Goal: Task Accomplishment & Management: Use online tool/utility

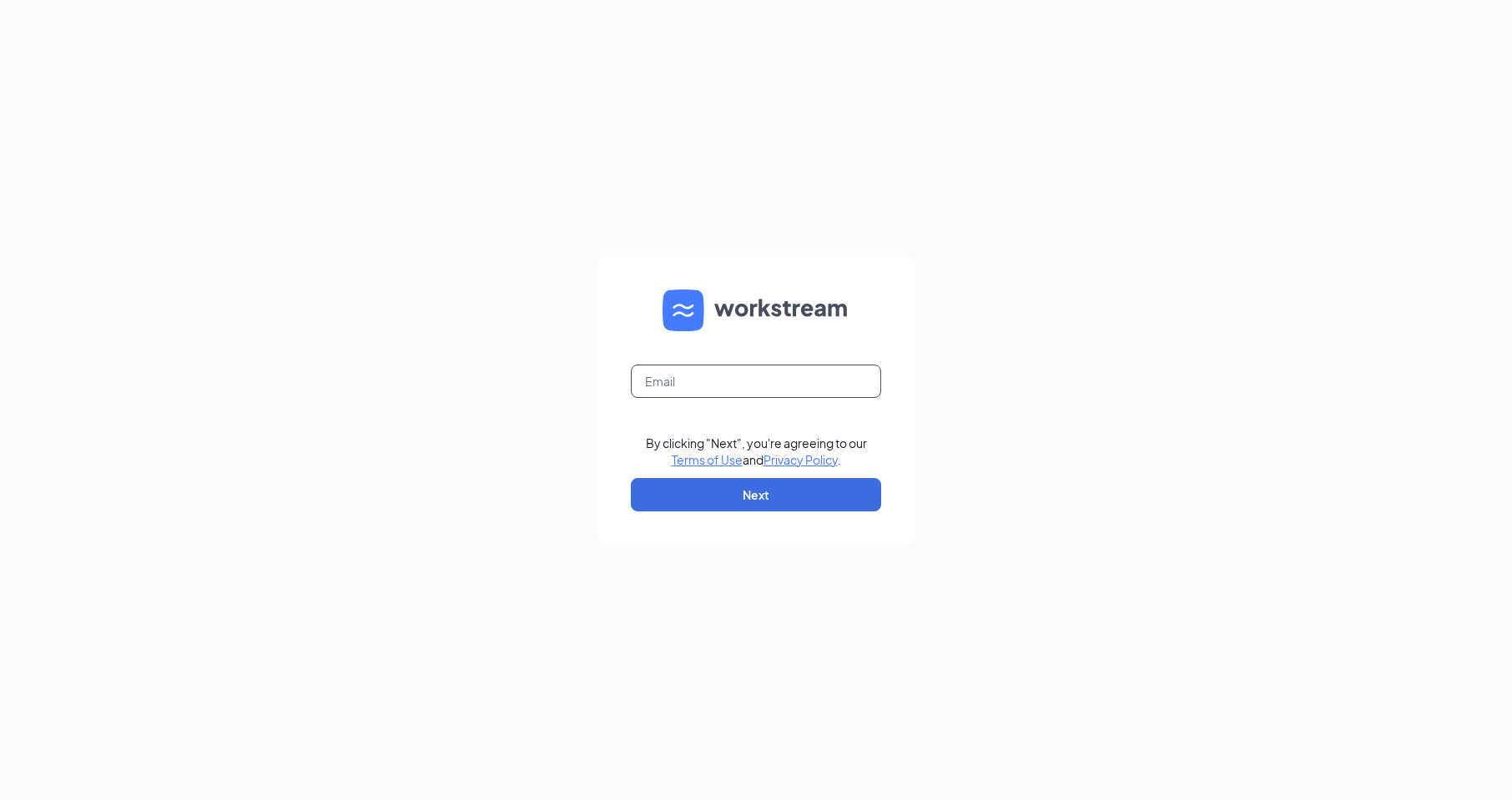
click at [748, 381] on input "text" at bounding box center [756, 382] width 250 height 34
type input "[EMAIL_ADDRESS][DOMAIN_NAME]"
click at [746, 494] on button "Next" at bounding box center [756, 494] width 250 height 34
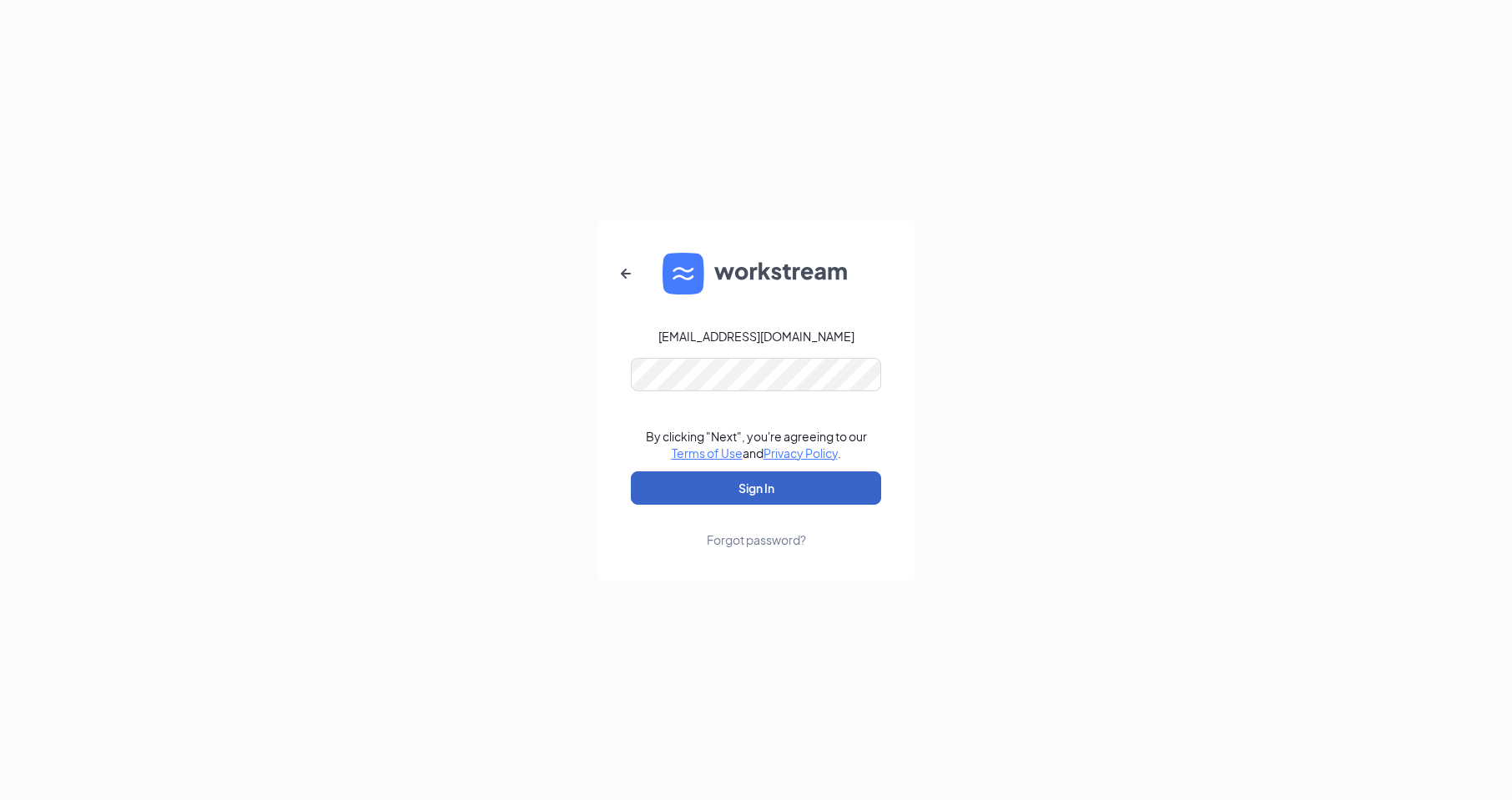
click at [771, 491] on button "Sign In" at bounding box center [756, 489] width 250 height 34
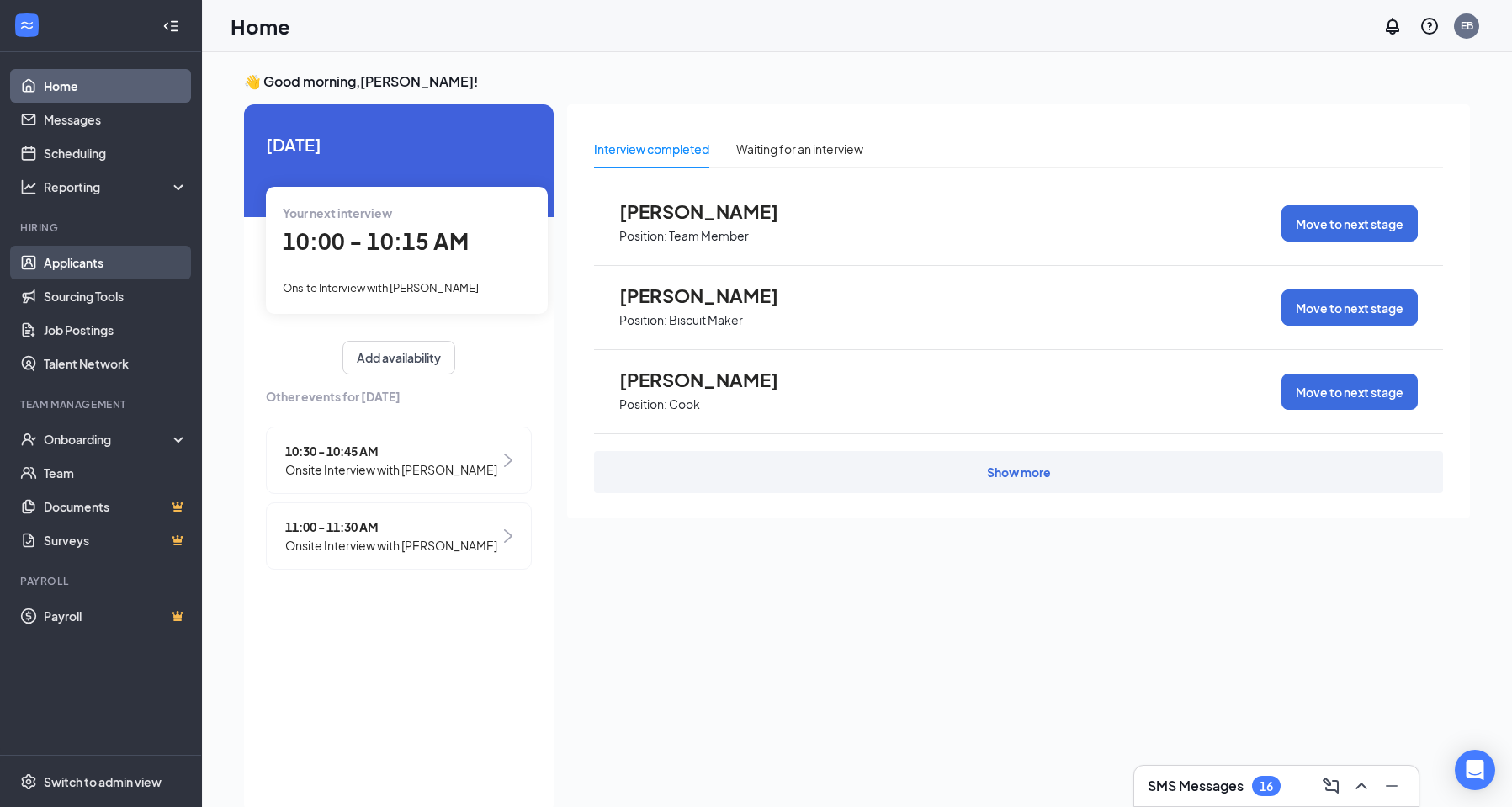
click at [90, 265] on link "Applicants" at bounding box center [116, 262] width 144 height 34
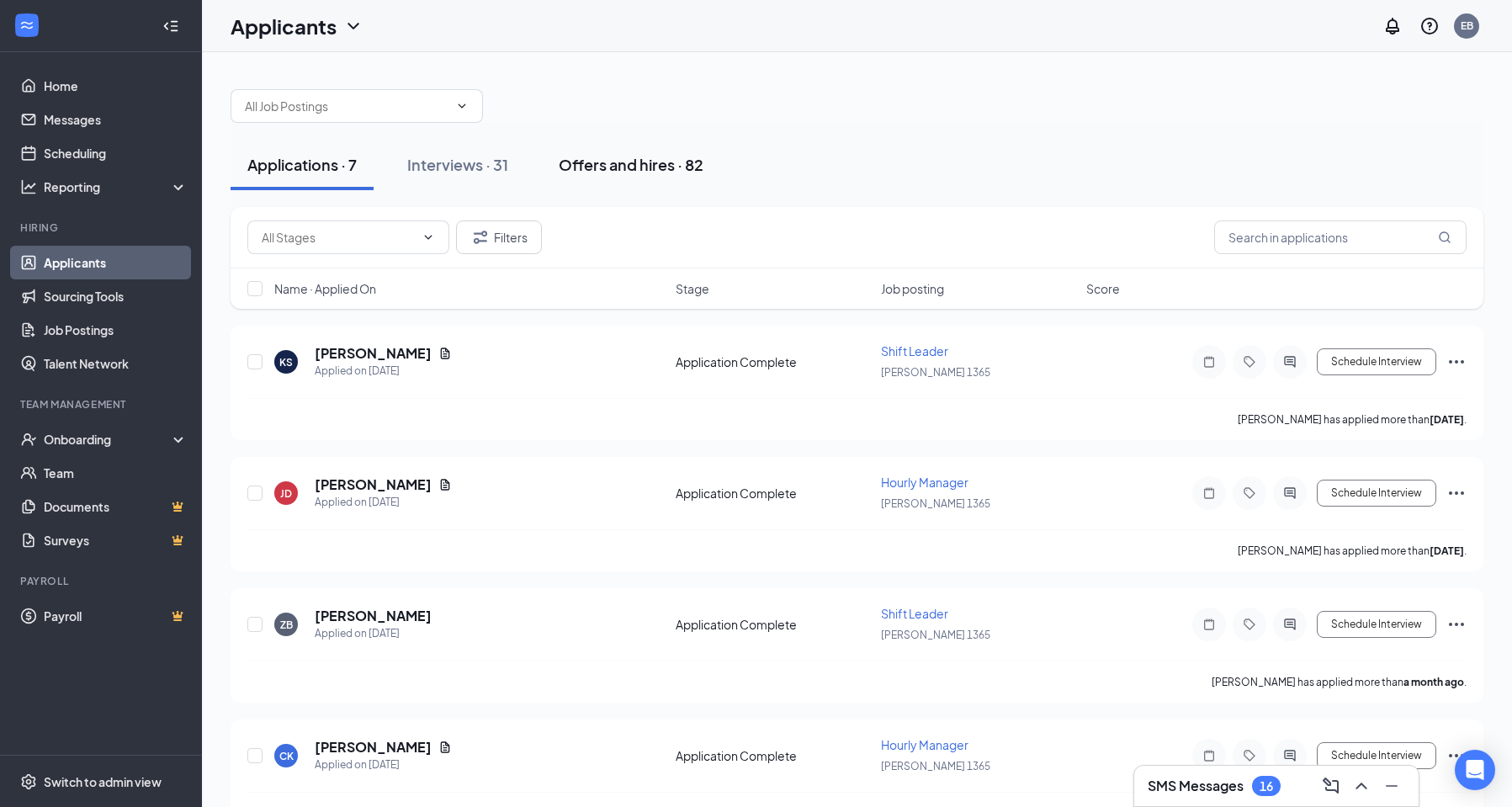
click at [624, 162] on div "Offers and hires · 82" at bounding box center [630, 164] width 145 height 21
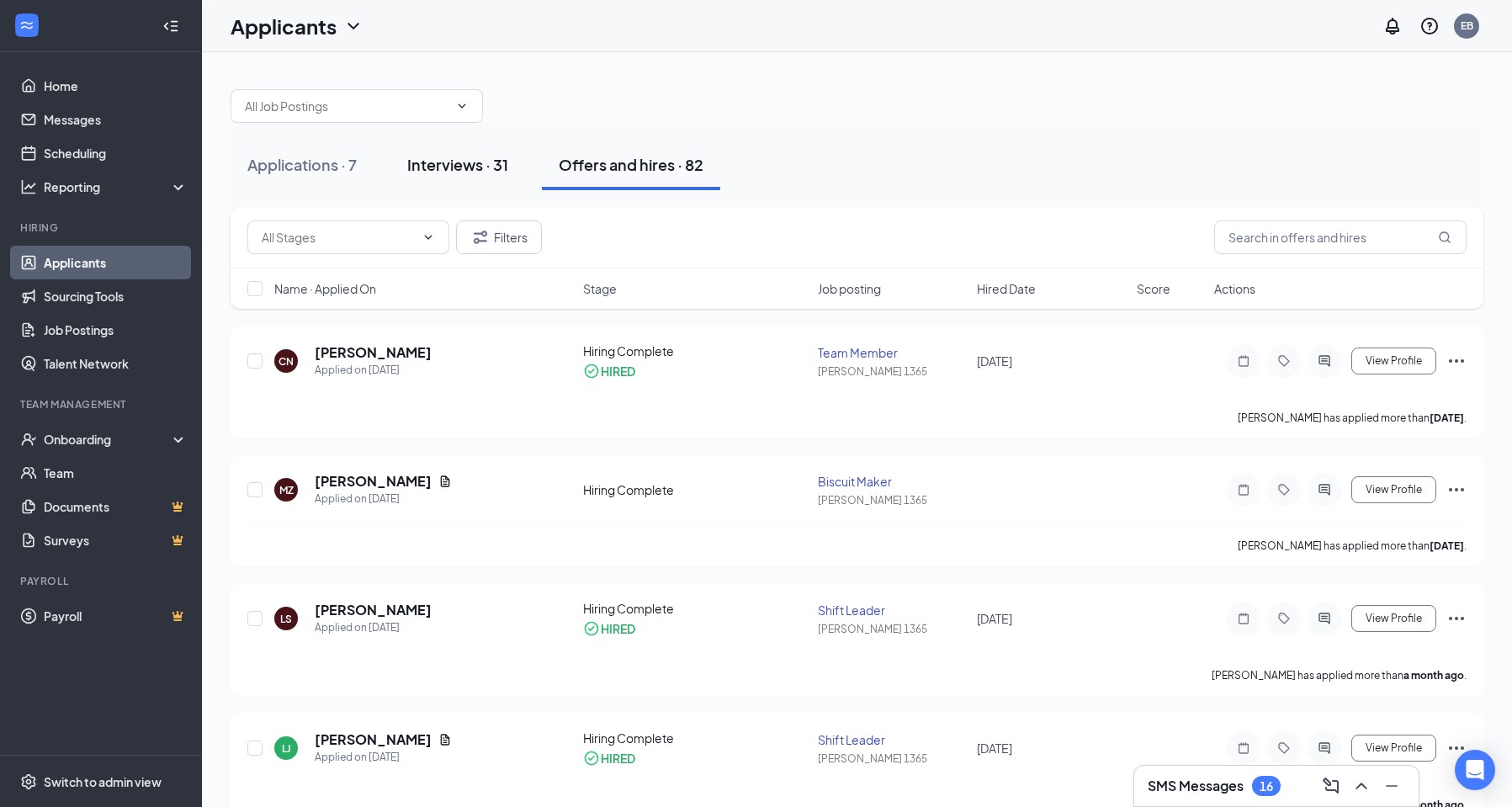
click at [450, 161] on div "Interviews · 31" at bounding box center [457, 164] width 101 height 21
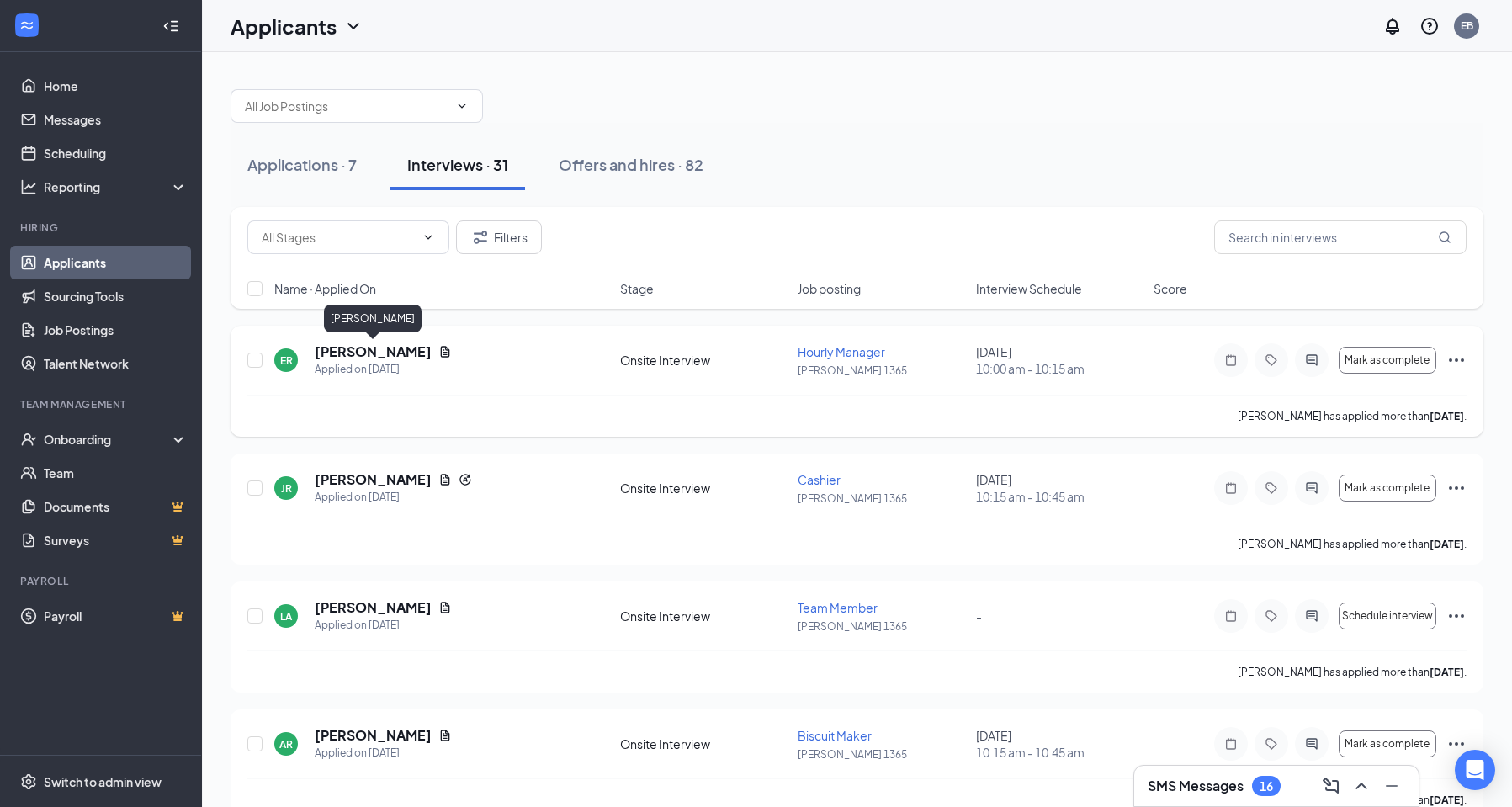
click at [408, 353] on h5 "Emmaleigh Russell" at bounding box center [373, 351] width 117 height 19
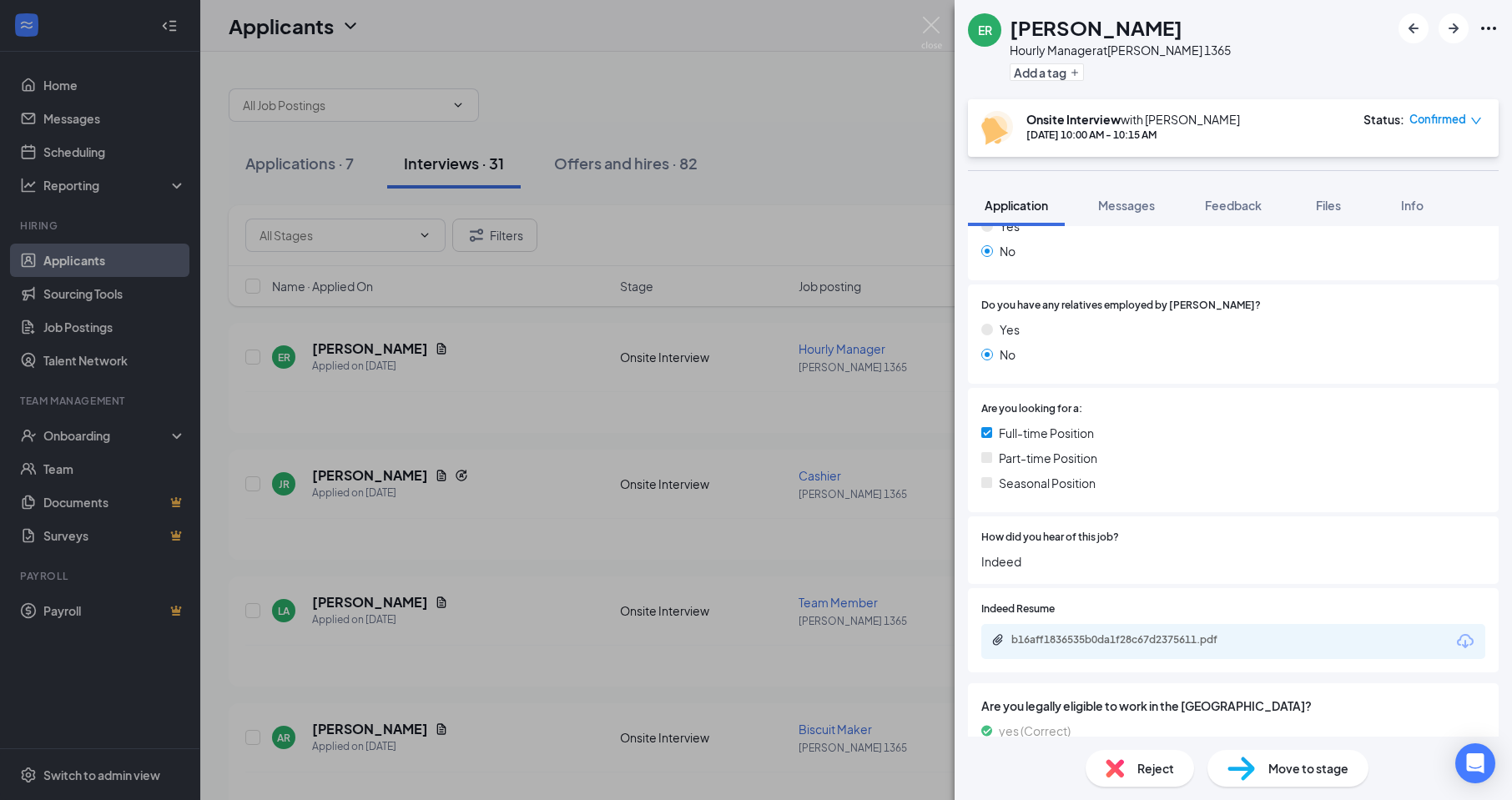
scroll to position [801, 0]
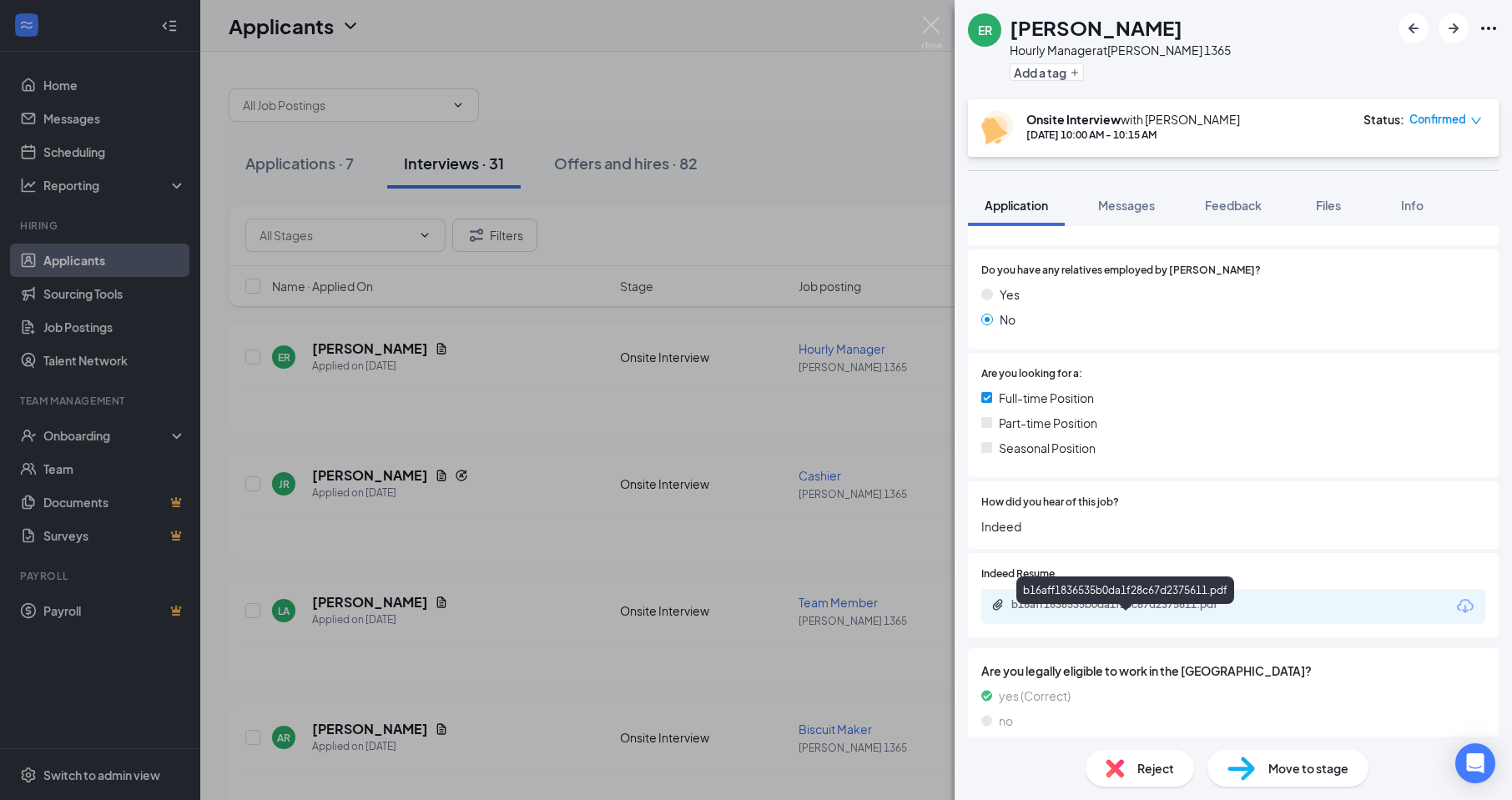
click at [1109, 611] on div "b16aff1836535b0da1f28c67d2375611.pdf" at bounding box center [1128, 605] width 233 height 14
